Goal: Check status: Check status

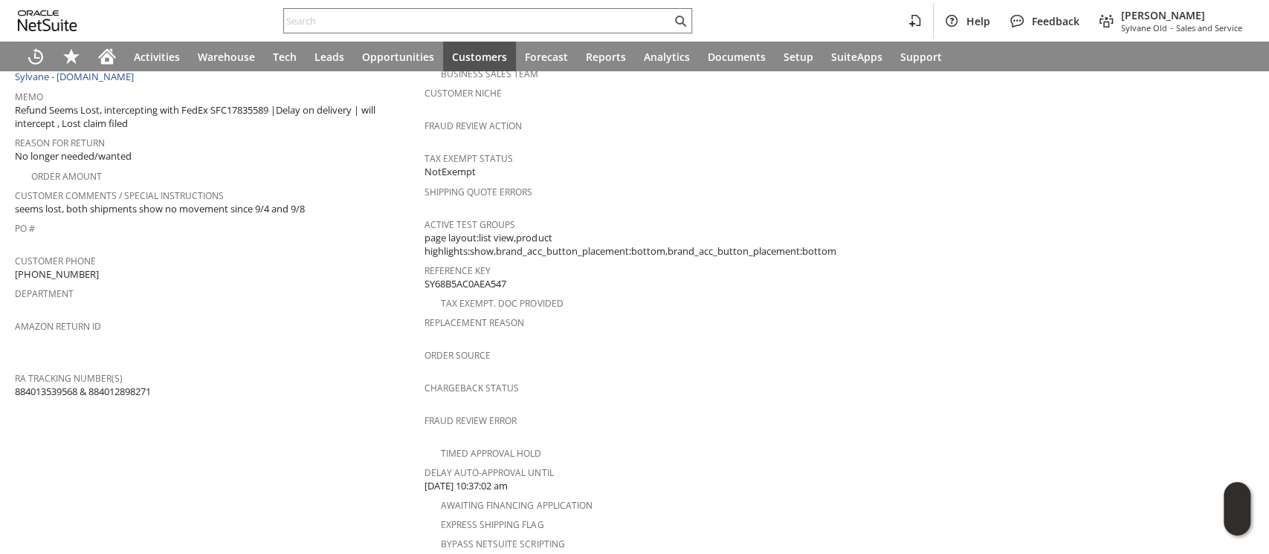
scroll to position [297, 0]
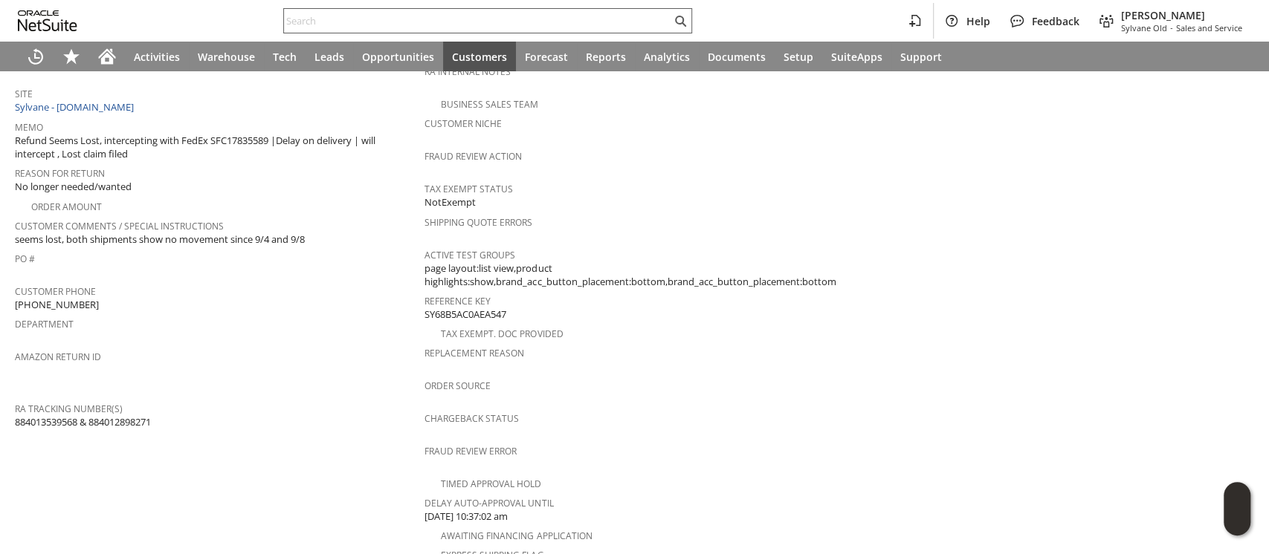
click at [454, 19] on input "text" at bounding box center [477, 21] width 387 height 18
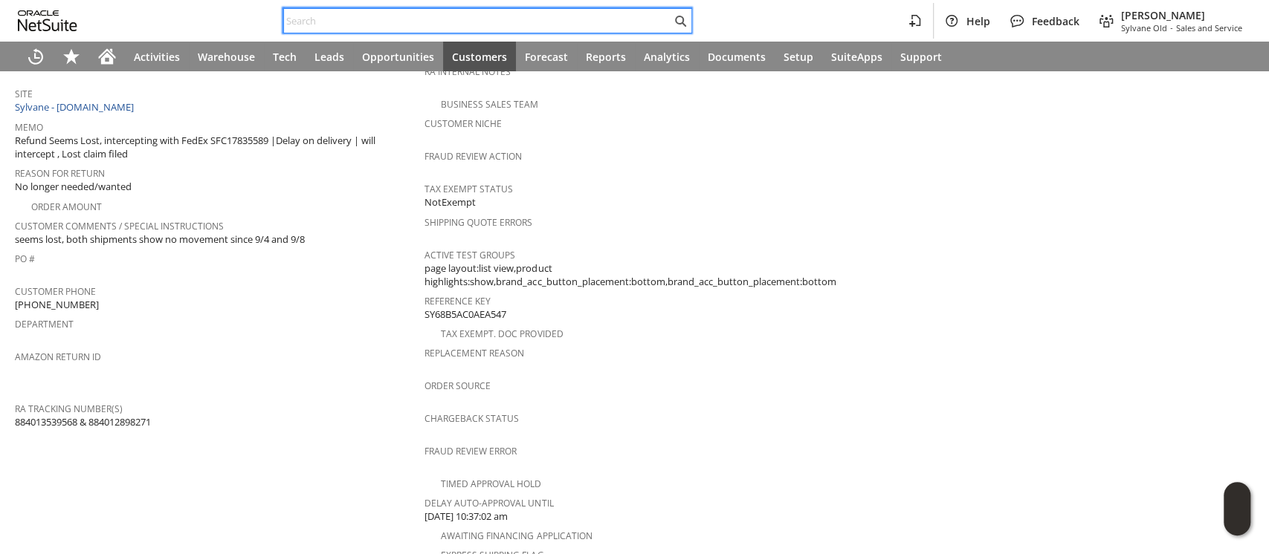
paste input "RA89657"
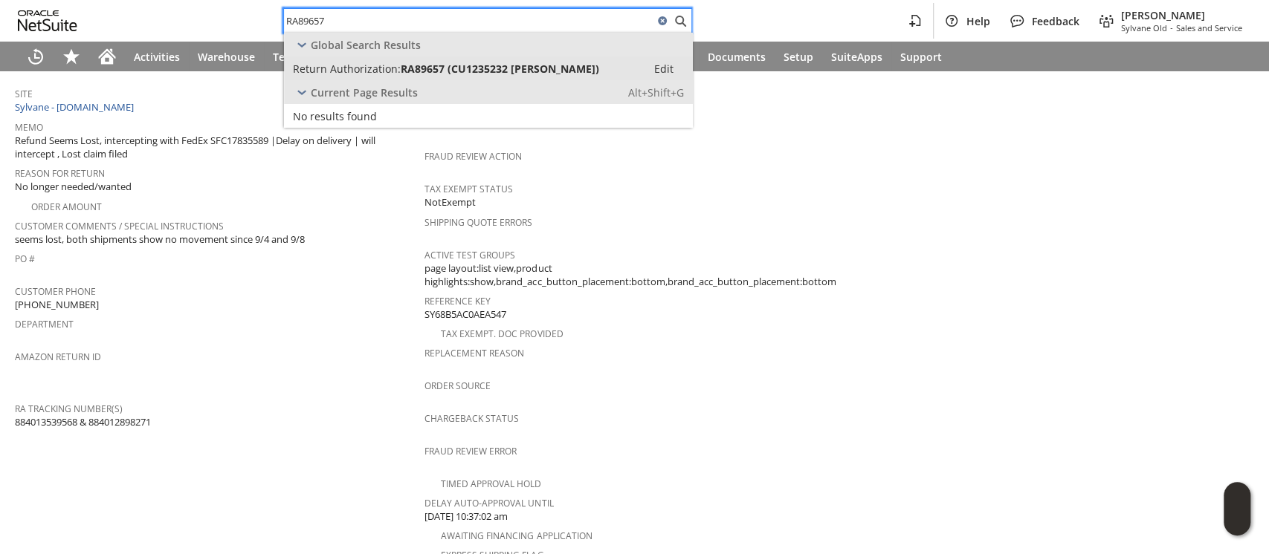
type input "RA89657"
click at [470, 70] on span "RA89657 (CU1235232 [PERSON_NAME])" at bounding box center [500, 69] width 198 height 14
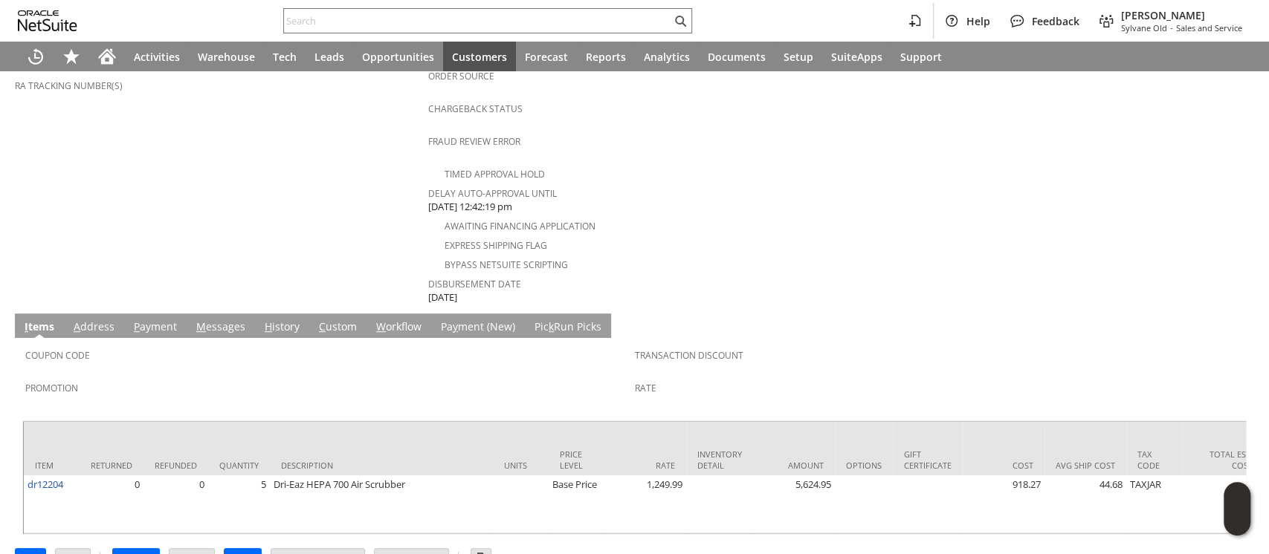
scroll to position [610, 0]
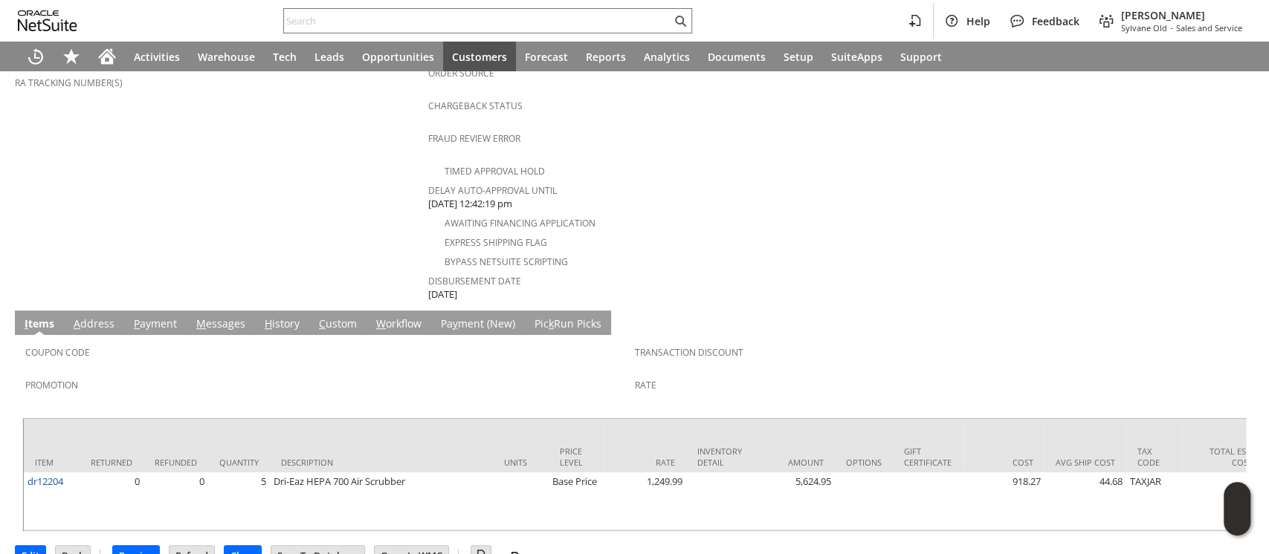
click at [233, 317] on link "M essages" at bounding box center [221, 325] width 56 height 16
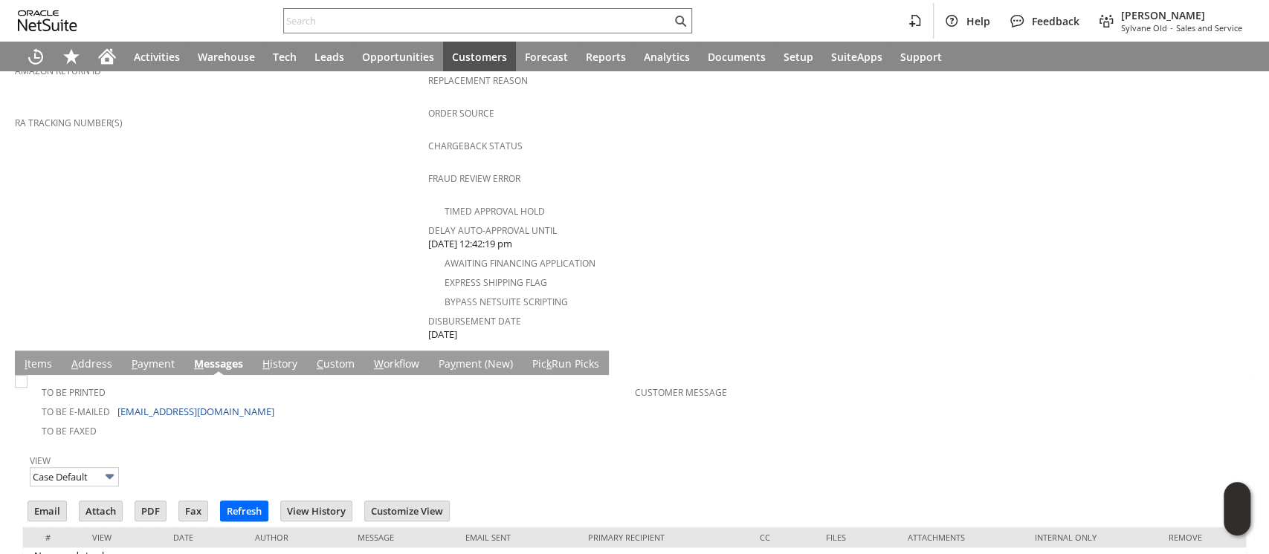
scroll to position [589, 0]
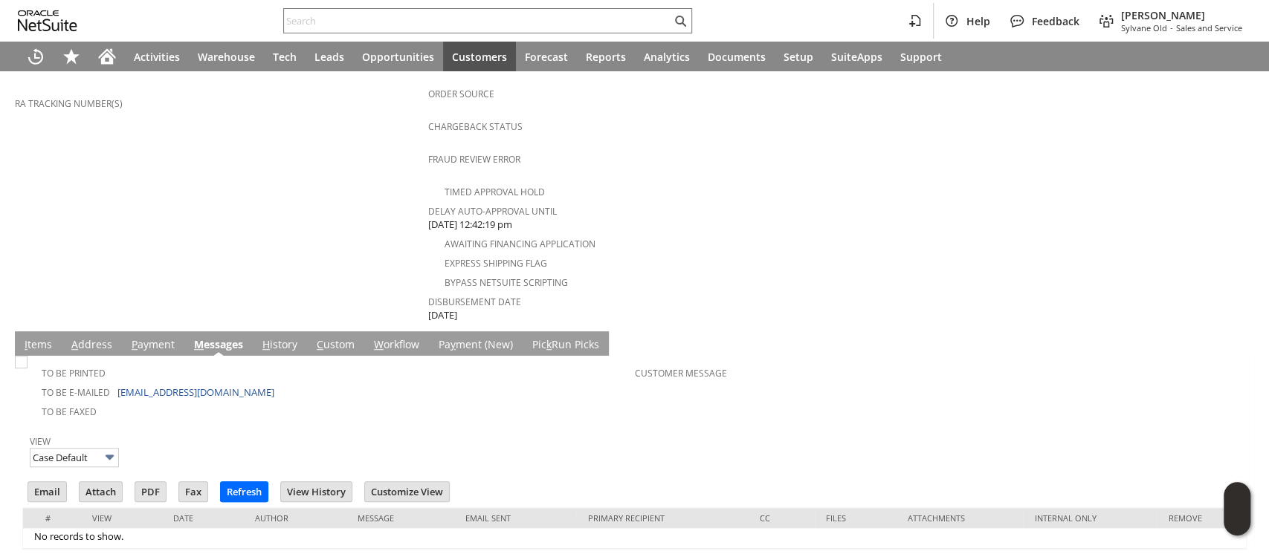
click at [38, 337] on link "I tems" at bounding box center [38, 345] width 35 height 16
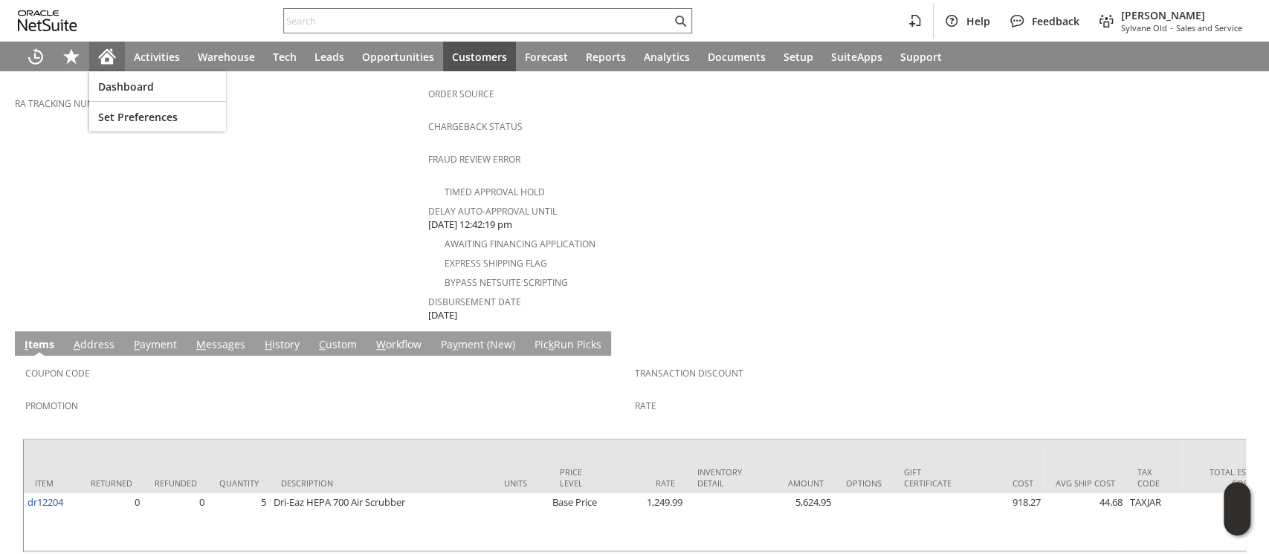
click at [106, 59] on icon "Home" at bounding box center [107, 57] width 18 height 18
